Goal: Transaction & Acquisition: Download file/media

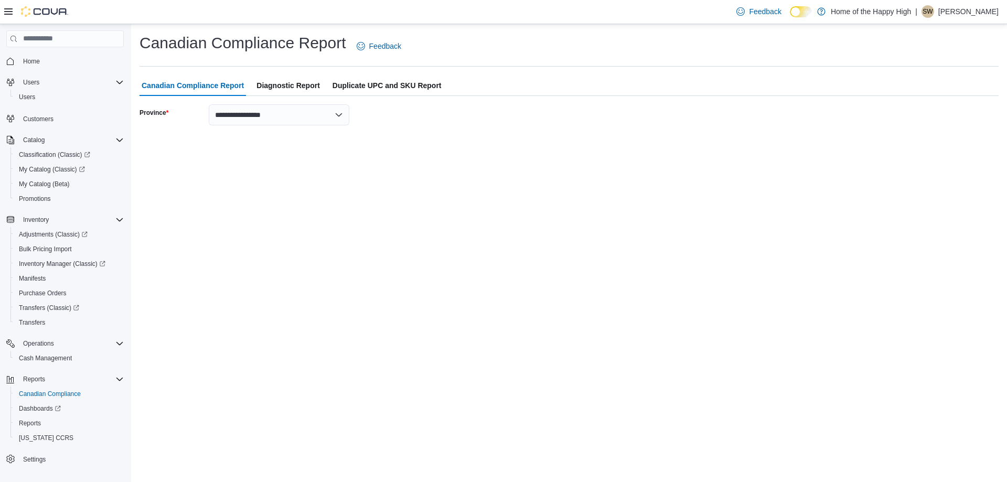
click at [149, 218] on div "**********" at bounding box center [569, 253] width 876 height 458
click at [44, 421] on link "Reports" at bounding box center [30, 423] width 30 height 13
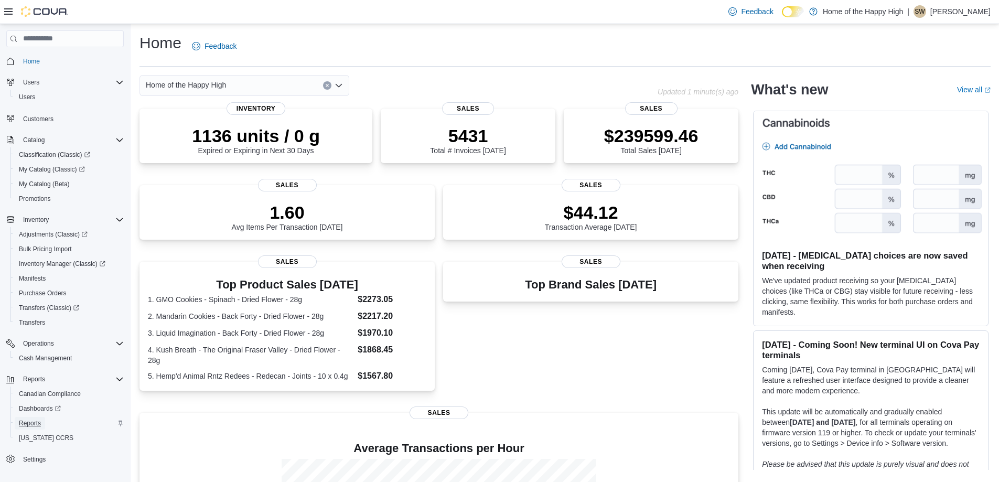
click at [40, 426] on span "Reports" at bounding box center [30, 423] width 22 height 8
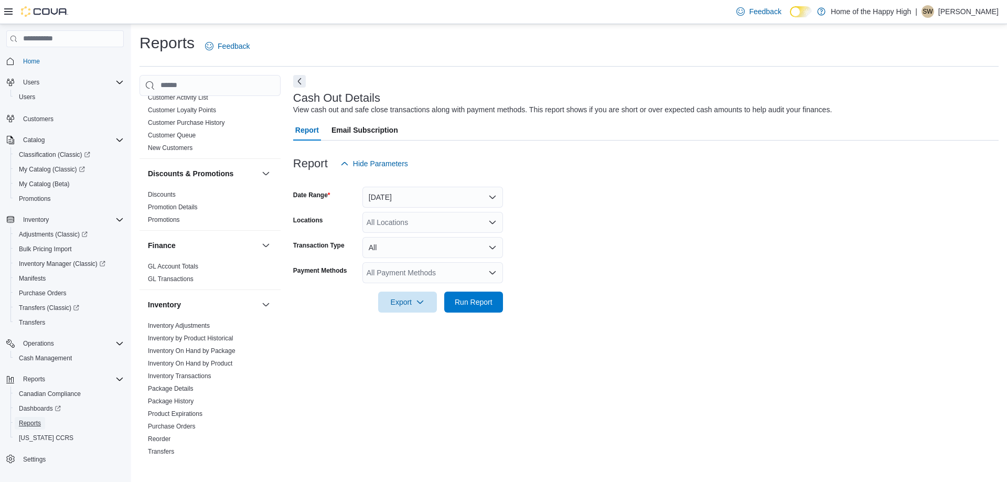
scroll to position [157, 0]
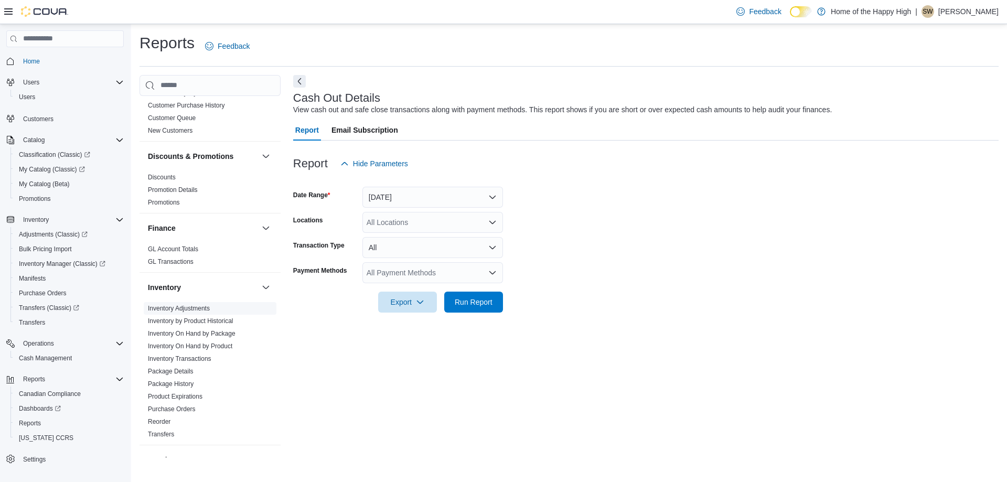
click at [177, 307] on link "Inventory Adjustments" at bounding box center [179, 308] width 62 height 7
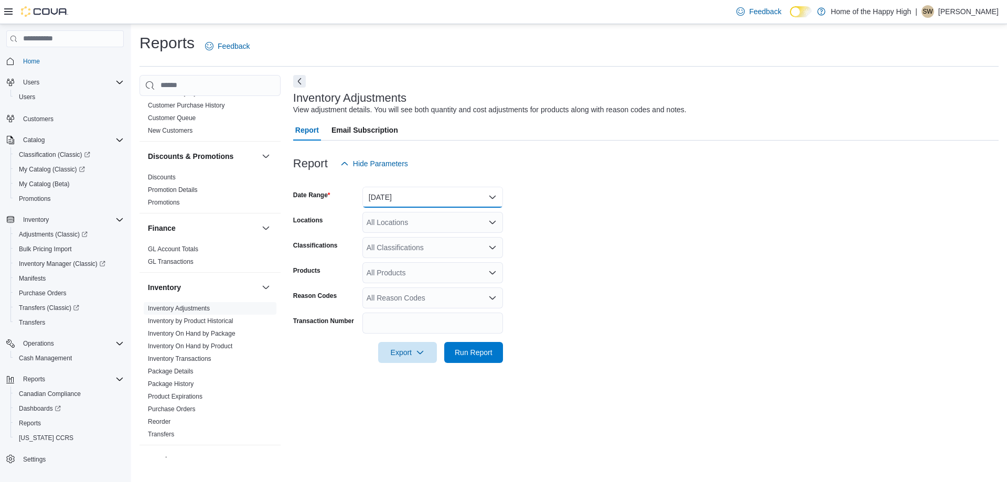
click at [440, 193] on button "Yesterday" at bounding box center [432, 197] width 141 height 21
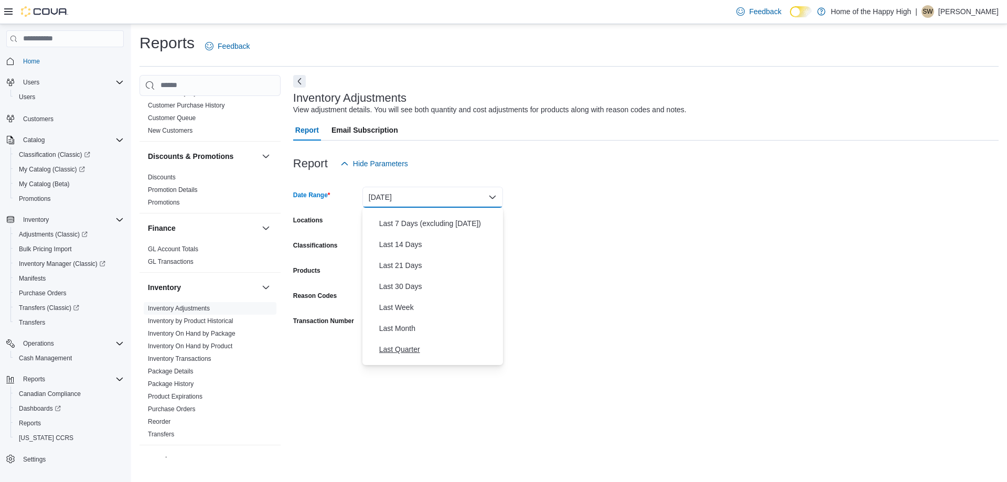
scroll to position [157, 0]
click at [399, 253] on span "Last Month" at bounding box center [439, 249] width 120 height 13
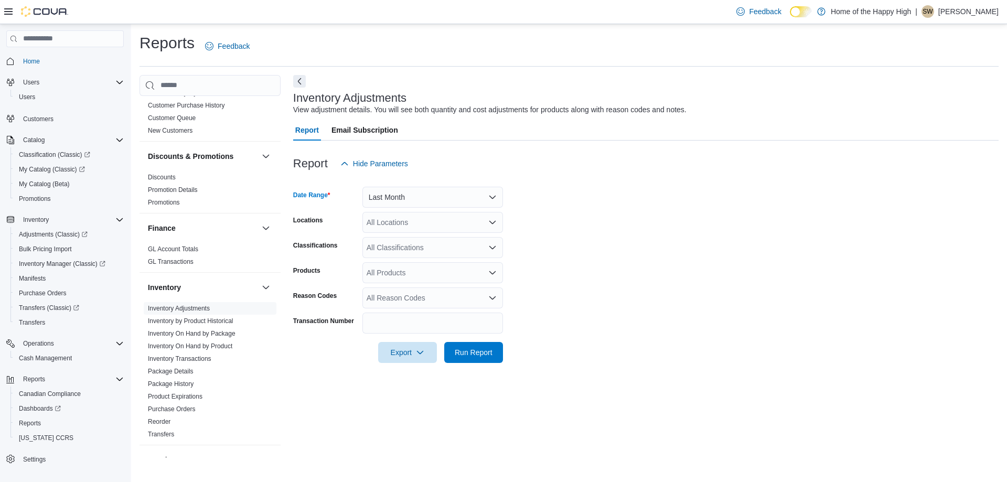
click at [445, 222] on div "All Locations" at bounding box center [432, 222] width 141 height 21
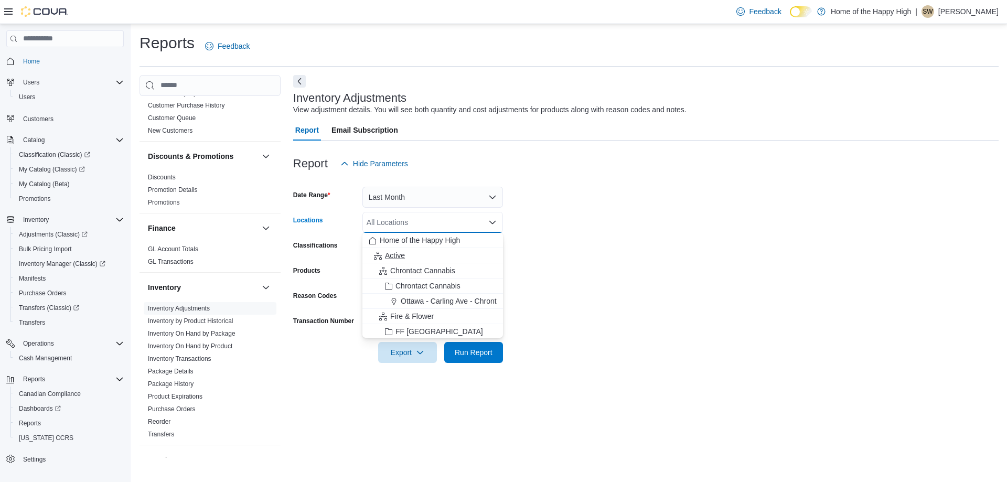
click at [420, 253] on div "Active" at bounding box center [433, 255] width 128 height 10
click at [684, 254] on form "Date Range Last Month Locations Active Combo box. Selected. Active. Press Backs…" at bounding box center [646, 268] width 706 height 189
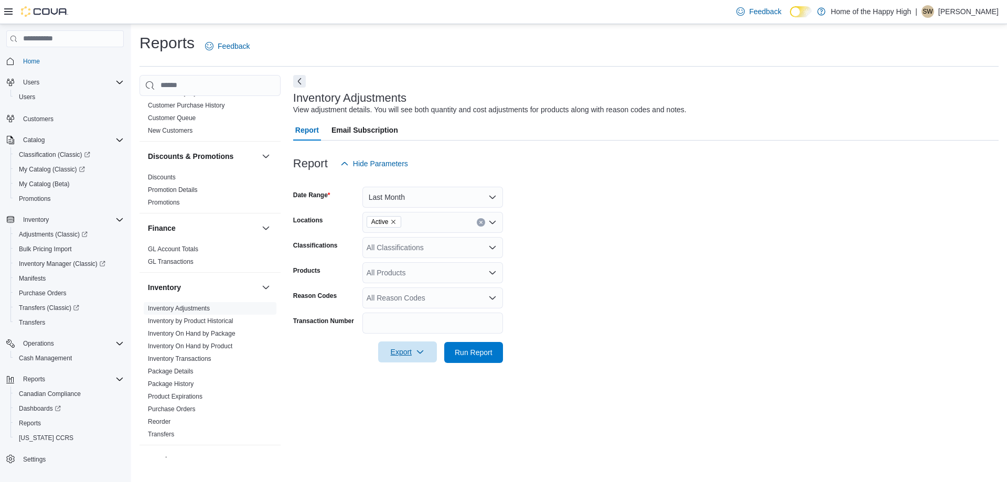
click at [414, 348] on span "Export" at bounding box center [408, 351] width 46 height 21
click at [412, 369] on span "Export to Excel" at bounding box center [409, 373] width 47 height 8
